Goal: Transaction & Acquisition: Purchase product/service

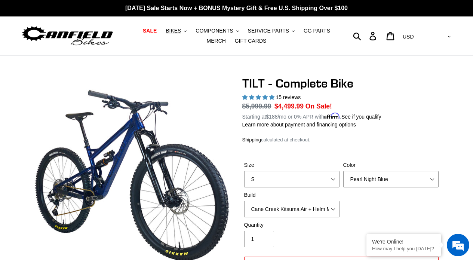
select select "highest-rating"
click at [176, 32] on span "BIKES" at bounding box center [173, 31] width 15 height 6
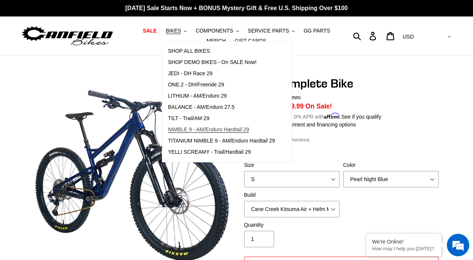
click at [203, 131] on span "NIMBLE 9 - AM/Enduro Hardtail 29" at bounding box center [208, 130] width 81 height 6
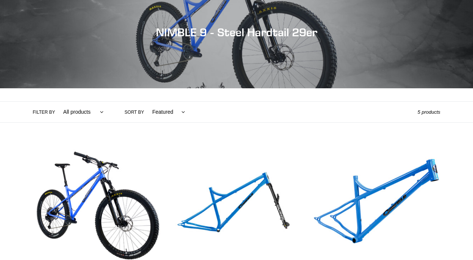
scroll to position [95, 0]
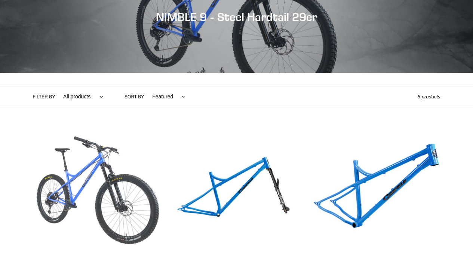
click at [102, 181] on link "NIMBLE 9 - Complete Bike" at bounding box center [97, 215] width 128 height 175
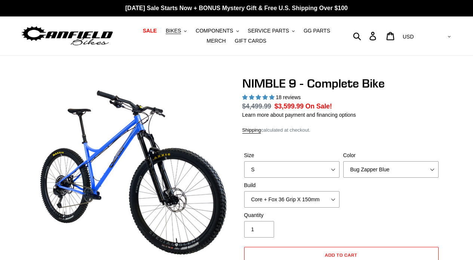
select select "highest-rating"
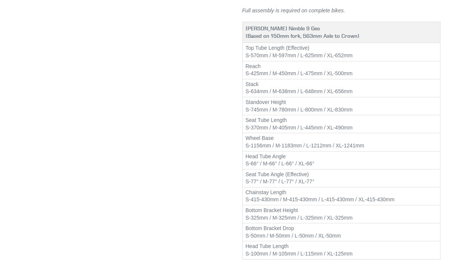
scroll to position [918, 0]
